Goal: Find specific page/section: Find specific page/section

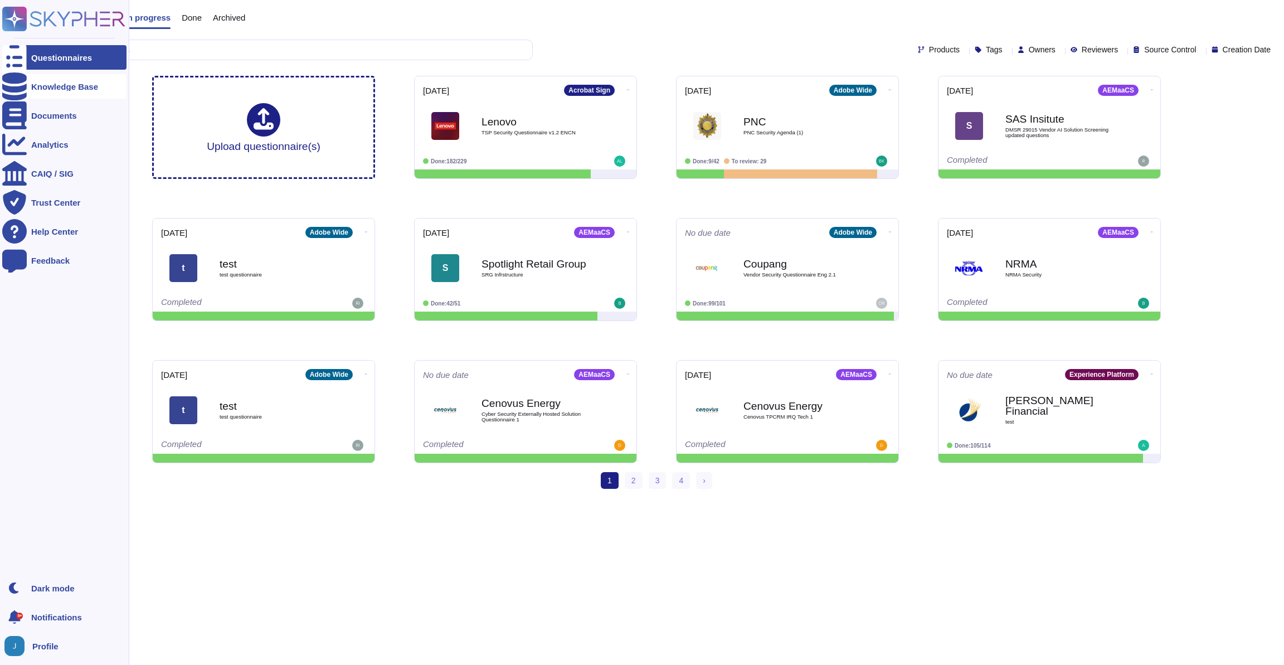
click at [31, 91] on div "Knowledge Base" at bounding box center [64, 86] width 124 height 25
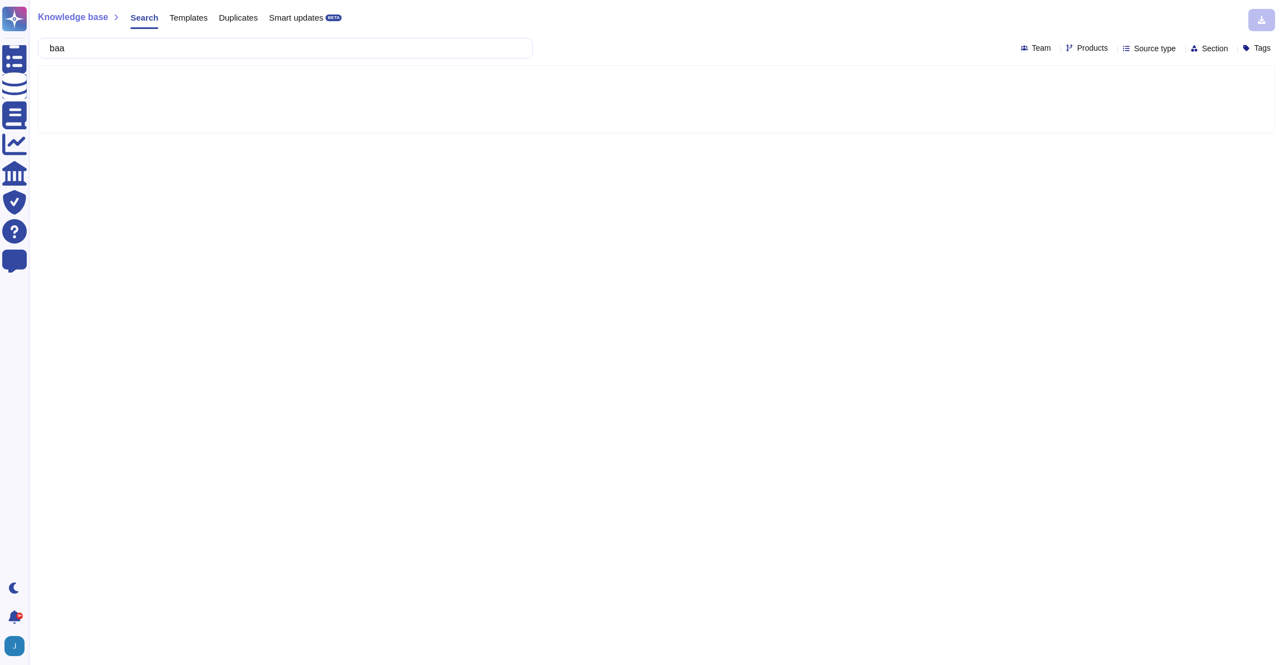
type input "baa"
click at [192, 17] on span "Templates" at bounding box center [188, 17] width 38 height 8
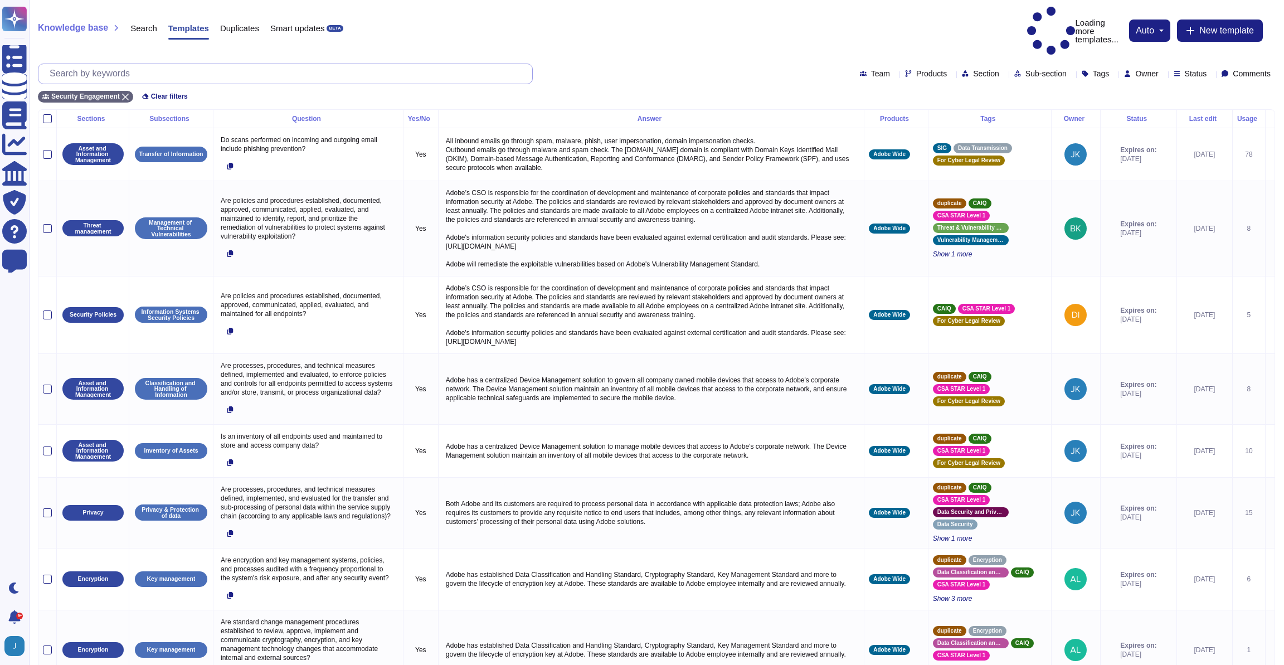
click at [195, 64] on input "text" at bounding box center [288, 74] width 488 height 20
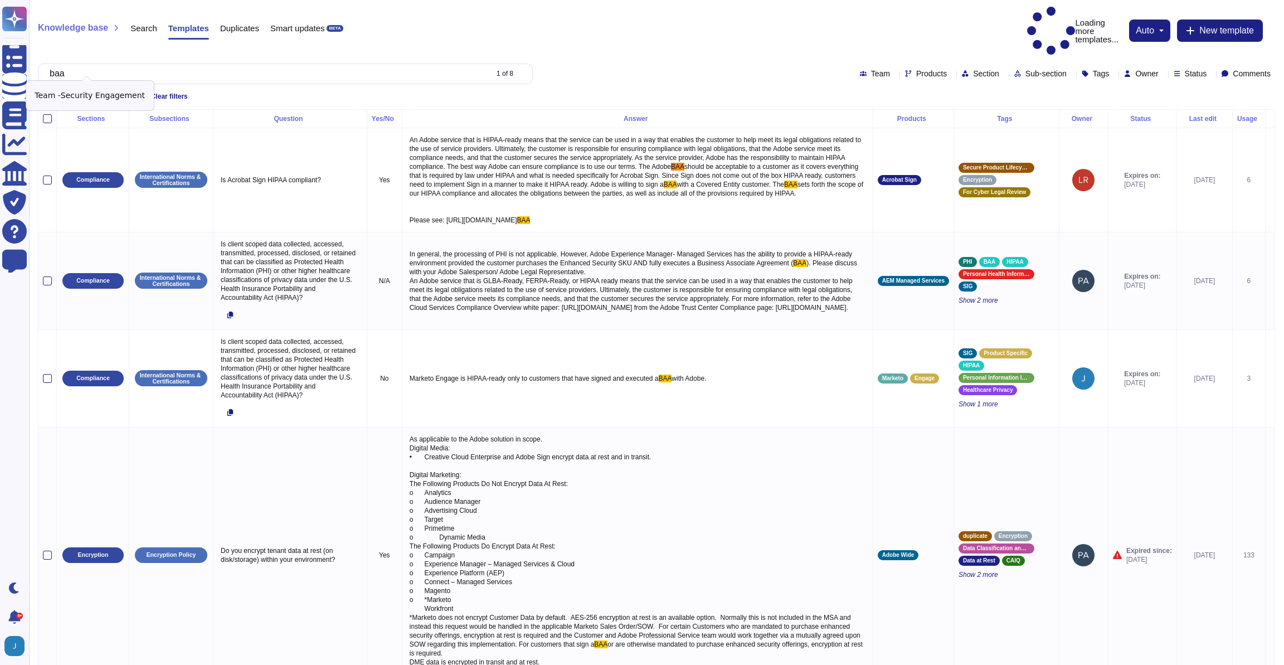
type input "baa"
click at [125, 94] on icon at bounding box center [125, 97] width 7 height 7
